Goal: Task Accomplishment & Management: Use online tool/utility

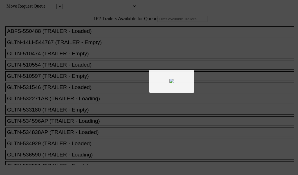
click at [97, 38] on div at bounding box center [149, 87] width 298 height 175
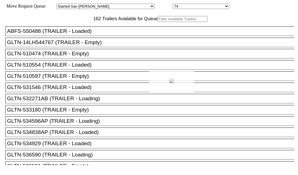
drag, startPoint x: 0, startPoint y: 0, endPoint x: 96, endPoint y: 37, distance: 103.0
click at [96, 37] on div at bounding box center [149, 87] width 298 height 175
click at [158, 22] on input "text" at bounding box center [183, 19] width 50 height 6
paste input "210834"
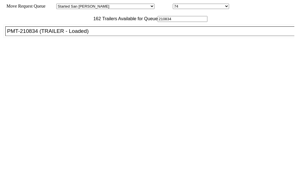
type input "210834"
click at [37, 34] on div "PMT-210834 (TRAILER - Loaded)" at bounding box center [152, 31] width 291 height 6
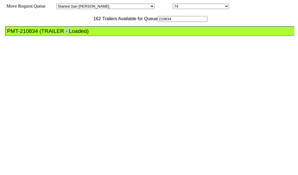
drag, startPoint x: 37, startPoint y: 52, endPoint x: 246, endPoint y: 91, distance: 212.8
click at [38, 34] on div "PMT-210834 (TRAILER - Loaded)" at bounding box center [152, 31] width 291 height 6
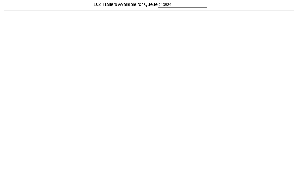
scroll to position [23, 0]
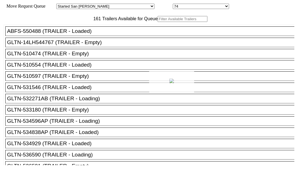
click at [90, 37] on div at bounding box center [149, 87] width 298 height 175
click at [158, 22] on input "text" at bounding box center [183, 19] width 50 height 6
paste input "STTU432897"
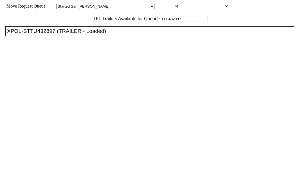
type input "STTU432897"
click at [48, 34] on div "XPOL-STTU432897 (TRAILER - Loaded)" at bounding box center [152, 31] width 291 height 6
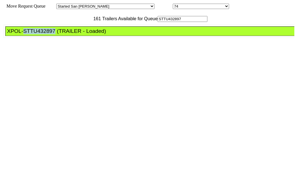
click at [48, 34] on div "XPOL-STTU432897 (TRAILER - Loaded)" at bounding box center [152, 31] width 291 height 6
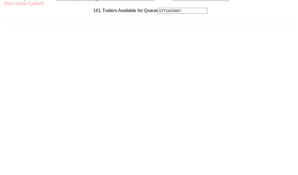
scroll to position [23, 0]
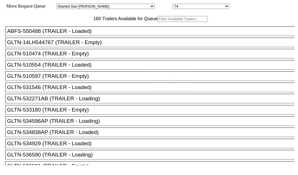
click at [86, 38] on div at bounding box center [149, 87] width 298 height 175
click at [158, 22] on input "text" at bounding box center [183, 19] width 50 height 6
paste input "180625"
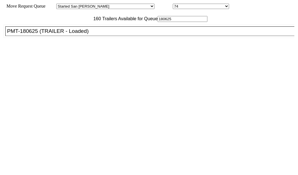
type input "180625"
click at [33, 34] on div "PMT-180625 (TRAILER - Loaded)" at bounding box center [152, 31] width 291 height 6
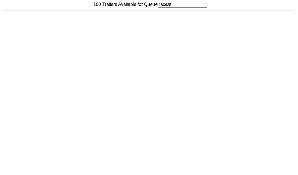
scroll to position [23, 0]
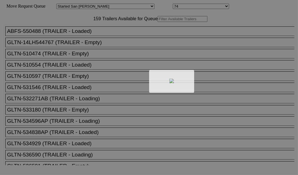
click at [101, 36] on div at bounding box center [149, 87] width 298 height 175
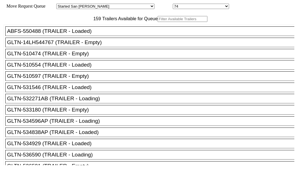
click at [158, 22] on input "text" at bounding box center [183, 19] width 50 height 6
paste input "230190"
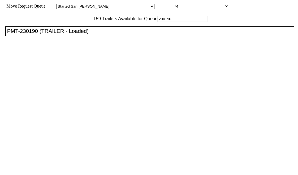
type input "230190"
click at [53, 34] on div "PMT-230190 (TRAILER - Loaded)" at bounding box center [152, 31] width 291 height 6
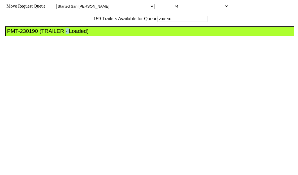
click at [53, 34] on div "PMT-230190 (TRAILER - Loaded)" at bounding box center [152, 31] width 291 height 6
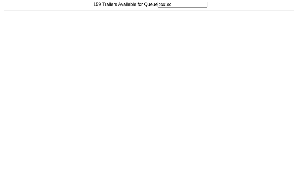
scroll to position [23, 0]
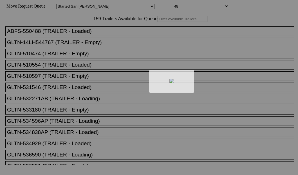
click at [82, 35] on div at bounding box center [149, 87] width 298 height 175
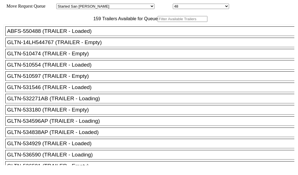
click at [158, 22] on input "text" at bounding box center [183, 19] width 50 height 6
paste input "HGIU503767"
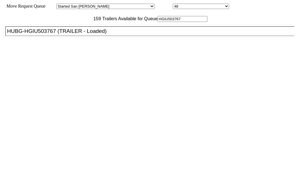
type input "HGIU503767"
click at [43, 34] on div "HUBG-HGIU503767 (TRAILER - Loaded)" at bounding box center [152, 31] width 291 height 6
drag, startPoint x: 43, startPoint y: 52, endPoint x: 88, endPoint y: 58, distance: 45.4
click at [45, 34] on div "HUBG-HGIU503767 (TRAILER - Loaded)" at bounding box center [152, 31] width 291 height 6
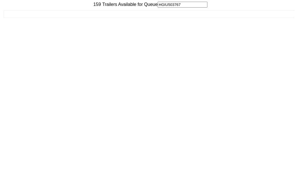
scroll to position [23, 0]
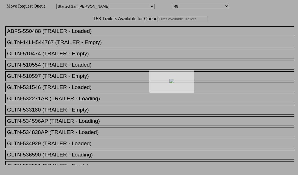
click at [77, 37] on div at bounding box center [149, 87] width 298 height 175
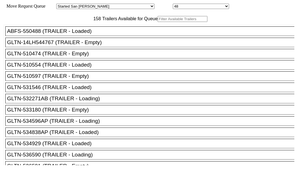
click at [158, 22] on input "text" at bounding box center [183, 19] width 50 height 6
paste input "SEGU4507991"
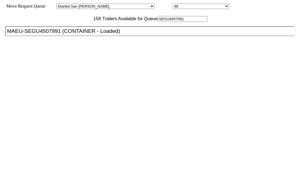
type input "SEGU4507991"
click at [42, 34] on div "MAEU-SEGU4507991 (CONTAINER - Loaded)" at bounding box center [152, 31] width 291 height 6
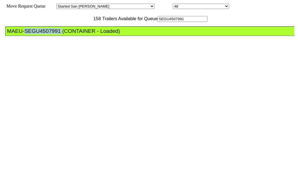
drag, startPoint x: 42, startPoint y: 45, endPoint x: 255, endPoint y: 91, distance: 217.9
click at [42, 34] on div "MAEU-SEGU4507991 (CONTAINER - Loaded)" at bounding box center [152, 31] width 291 height 6
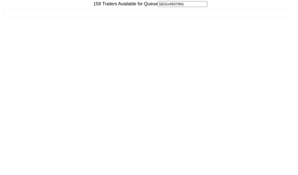
scroll to position [23, 0]
